Goal: Task Accomplishment & Management: Use online tool/utility

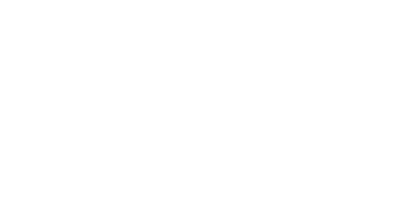
scroll to position [4, 0]
click at [203, 101] on button "Clock Off" at bounding box center [185, 102] width 35 height 10
click at [343, 35] on button "Close" at bounding box center [331, 35] width 23 height 10
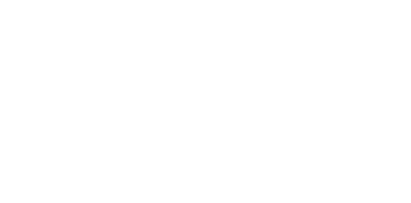
scroll to position [58, 0]
click at [59, 88] on div "Tracking" at bounding box center [51, 88] width 18 height 6
